Goal: Transaction & Acquisition: Purchase product/service

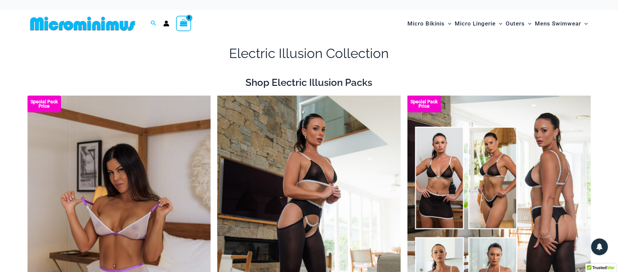
click at [36, 18] on img at bounding box center [82, 23] width 110 height 15
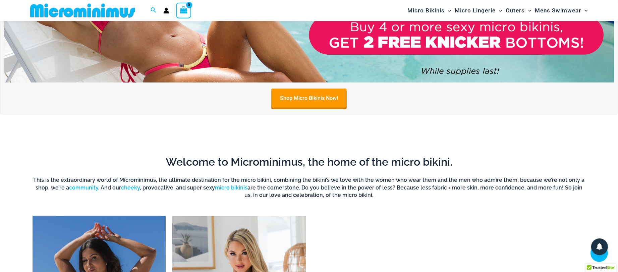
scroll to position [537, 0]
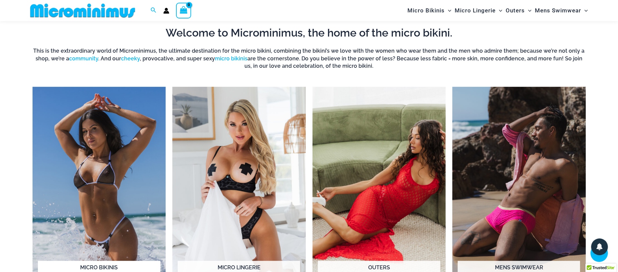
click at [98, 138] on img "Visit product category Micro Bikinis" at bounding box center [99, 189] width 133 height 205
click at [272, 149] on img "Visit product category Micro Lingerie" at bounding box center [238, 189] width 133 height 205
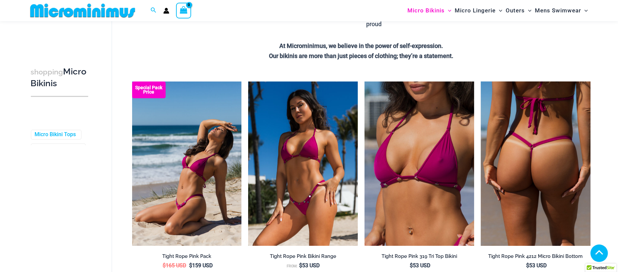
scroll to position [320, 0]
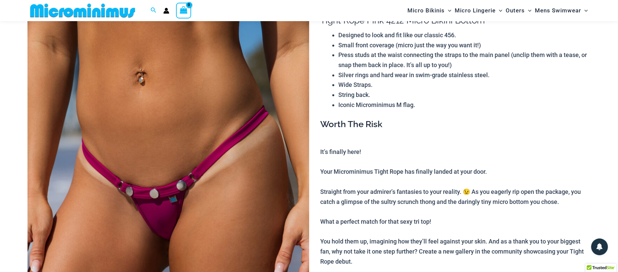
scroll to position [103, 0]
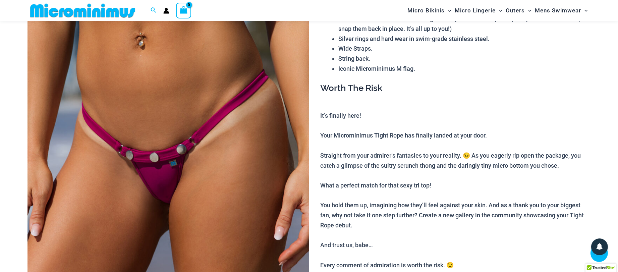
click at [264, 204] on img at bounding box center [168, 169] width 282 height 422
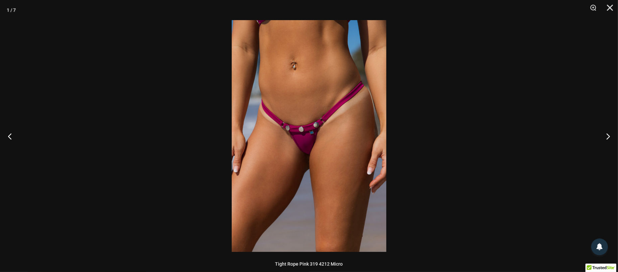
click at [308, 192] on img at bounding box center [309, 136] width 155 height 232
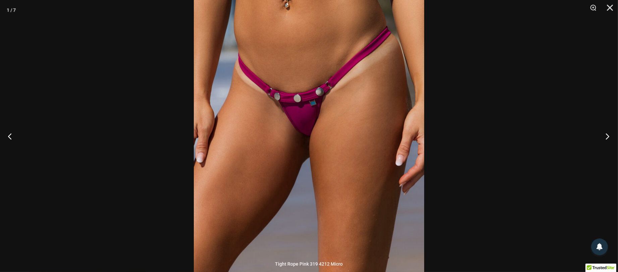
click at [606, 137] on button "Next" at bounding box center [605, 136] width 25 height 34
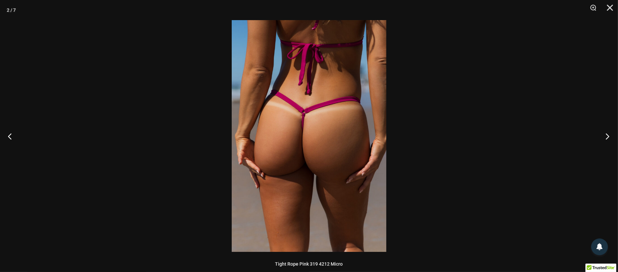
click at [606, 136] on button "Next" at bounding box center [605, 136] width 25 height 34
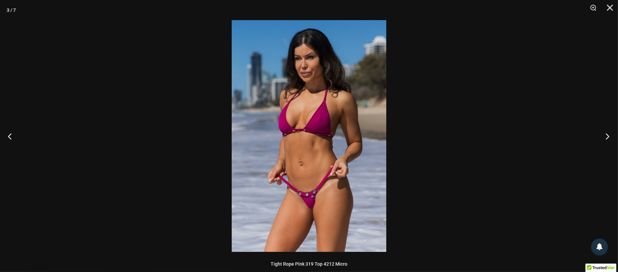
click at [606, 136] on button "Next" at bounding box center [605, 136] width 25 height 34
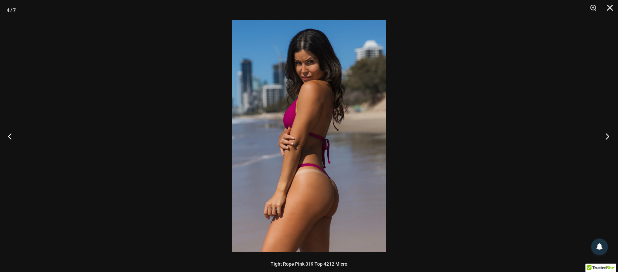
click at [606, 136] on button "Next" at bounding box center [605, 136] width 25 height 34
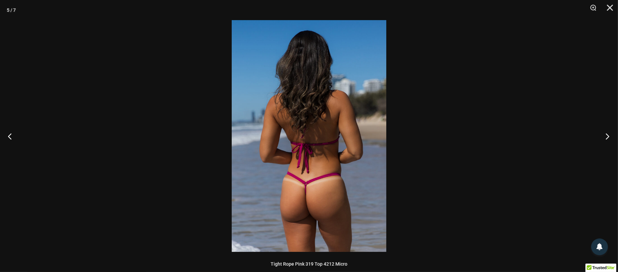
click at [606, 136] on button "Next" at bounding box center [605, 136] width 25 height 34
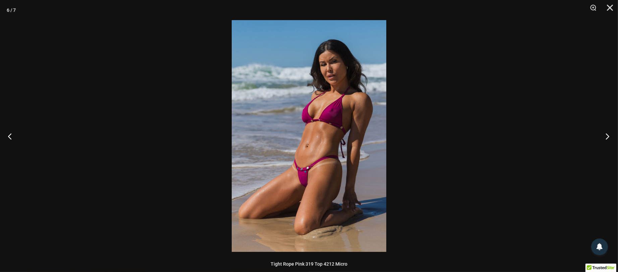
click at [606, 136] on button "Next" at bounding box center [605, 136] width 25 height 34
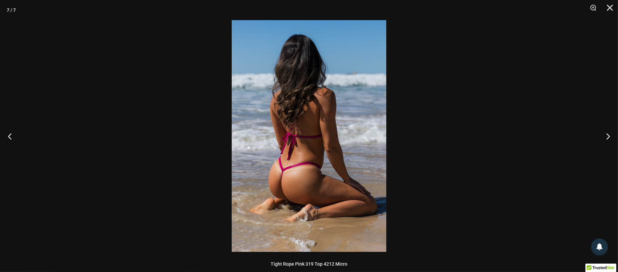
click at [540, 116] on div at bounding box center [309, 136] width 618 height 272
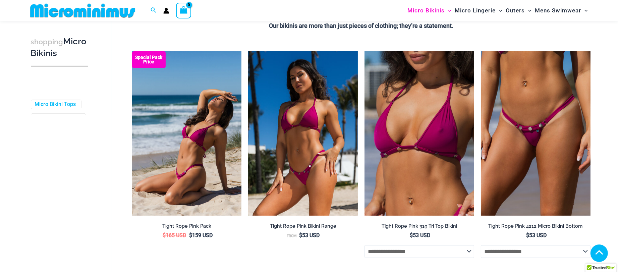
scroll to position [169, 0]
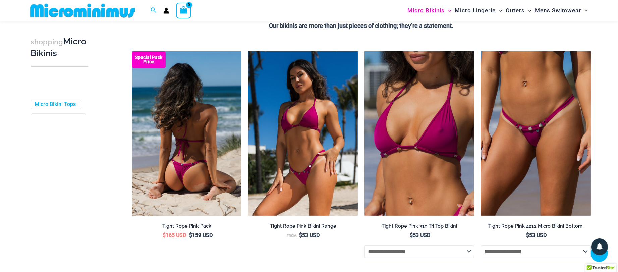
click at [166, 124] on img at bounding box center [187, 133] width 110 height 164
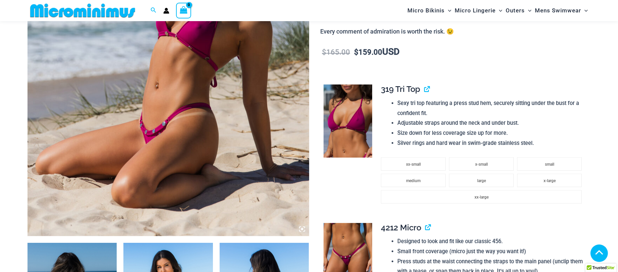
scroll to position [718, 0]
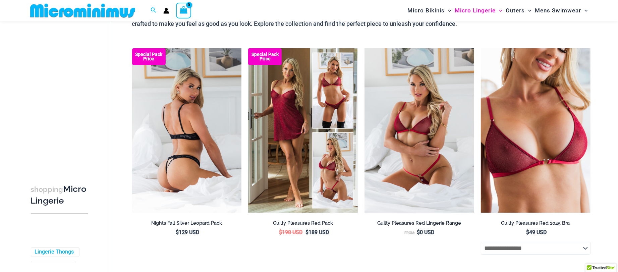
click at [216, 143] on img at bounding box center [187, 130] width 110 height 164
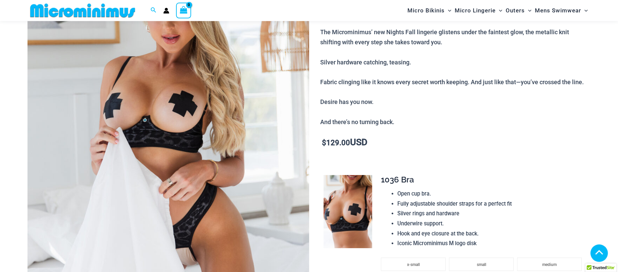
scroll to position [139, 0]
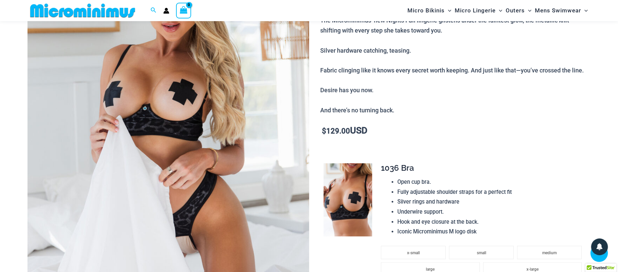
click at [216, 143] on img at bounding box center [168, 133] width 282 height 422
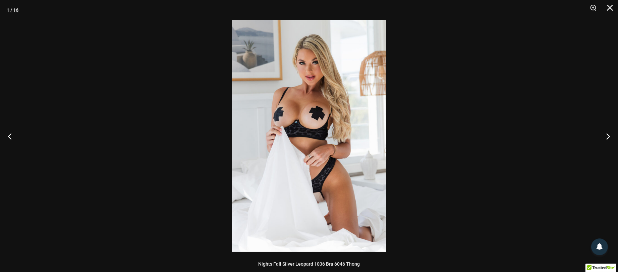
click at [236, 145] on img at bounding box center [309, 136] width 155 height 232
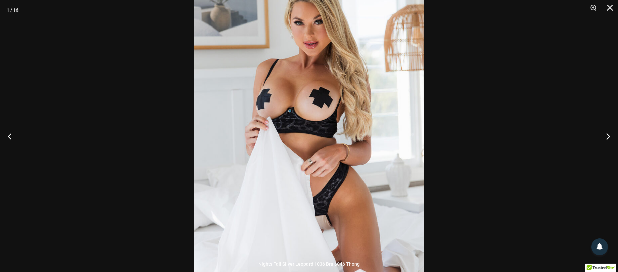
click at [154, 130] on div at bounding box center [309, 136] width 618 height 272
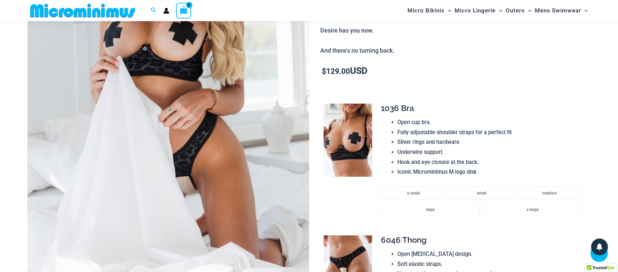
scroll to position [175, 0]
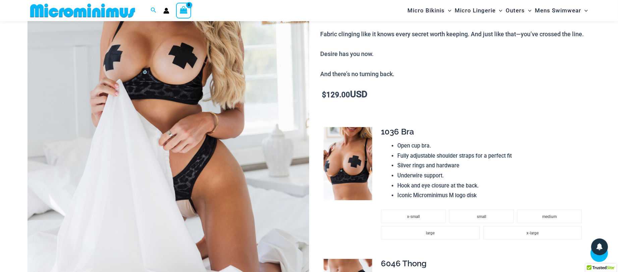
click at [349, 153] on img at bounding box center [348, 163] width 49 height 73
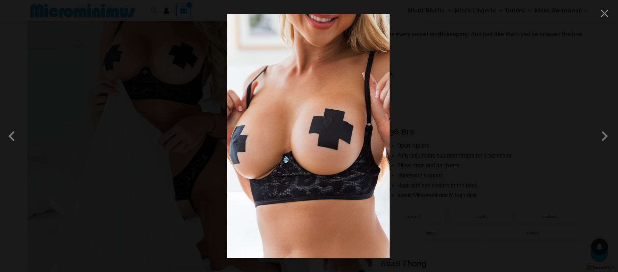
click at [486, 191] on div at bounding box center [309, 136] width 618 height 272
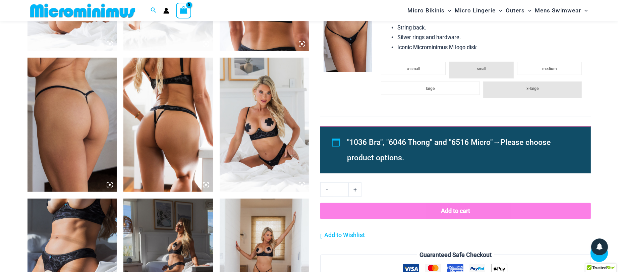
scroll to position [609, 0]
